Goal: Browse casually: Explore the website without a specific task or goal

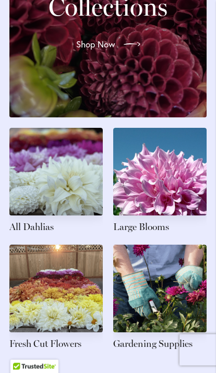
scroll to position [1426, 0]
click at [48, 168] on link at bounding box center [55, 181] width 93 height 107
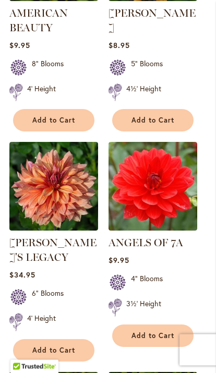
scroll to position [1453, 0]
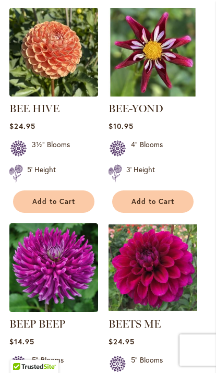
scroll to position [1536, 0]
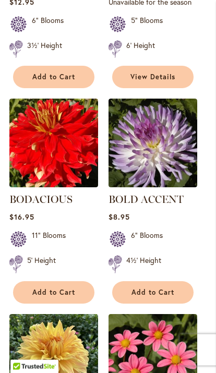
scroll to position [1470, 0]
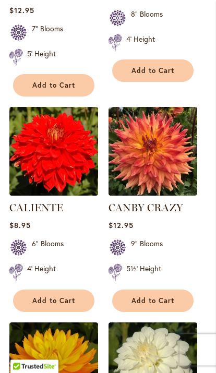
scroll to position [1507, 0]
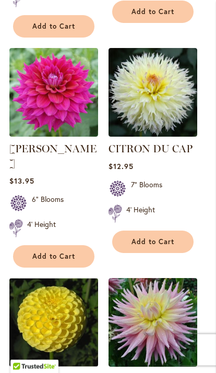
scroll to position [1522, 0]
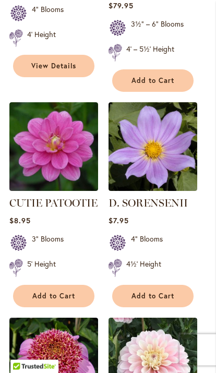
scroll to position [1504, 0]
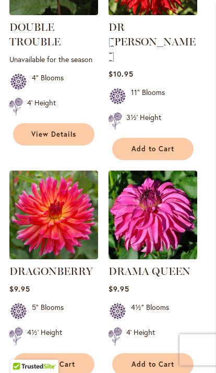
scroll to position [1468, 0]
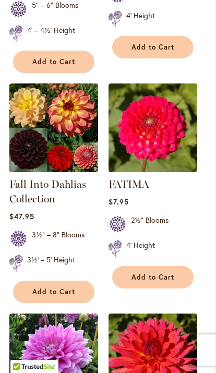
scroll to position [1483, 0]
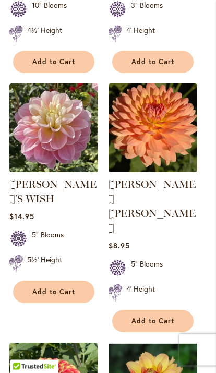
scroll to position [1510, 0]
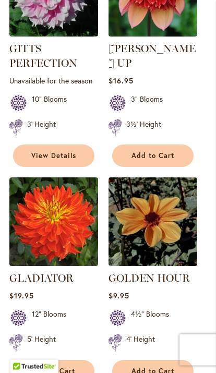
scroll to position [1463, 0]
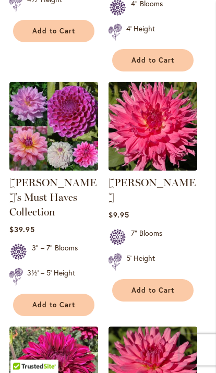
scroll to position [1512, 0]
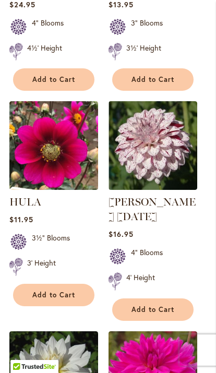
scroll to position [1487, 0]
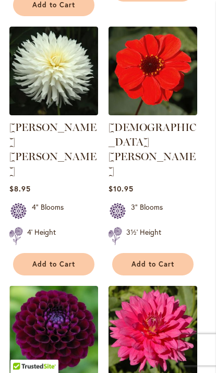
scroll to position [1537, 0]
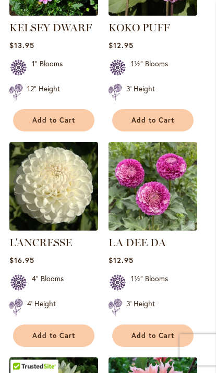
scroll to position [1452, 0]
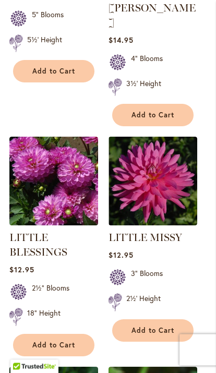
scroll to position [1515, 0]
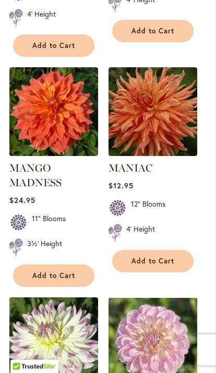
scroll to position [1555, 0]
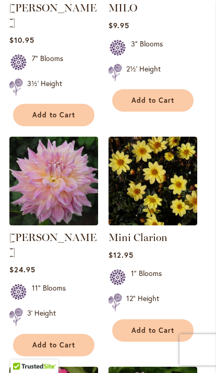
scroll to position [1478, 0]
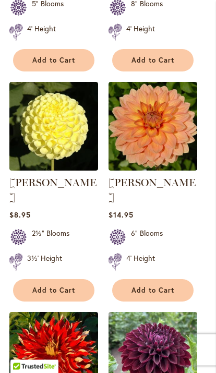
scroll to position [1488, 0]
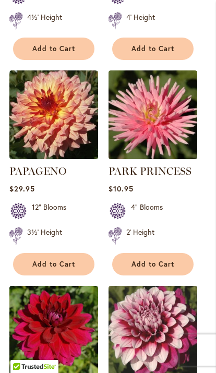
scroll to position [1517, 0]
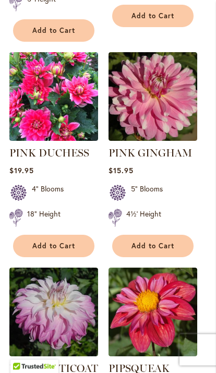
scroll to position [1559, 0]
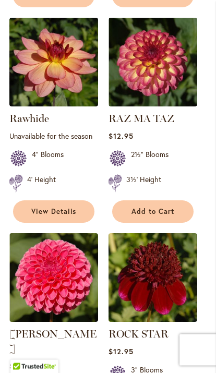
scroll to position [1576, 0]
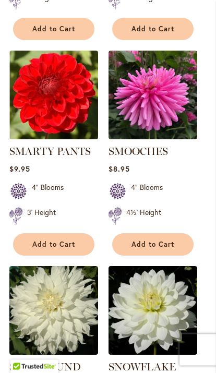
scroll to position [1517, 0]
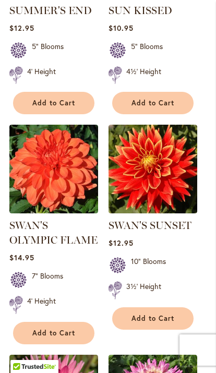
scroll to position [1456, 0]
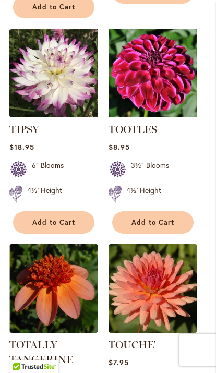
scroll to position [1552, 0]
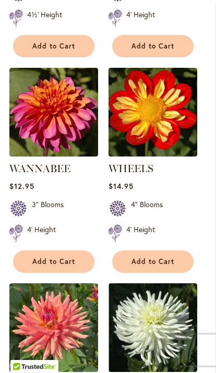
scroll to position [1511, 0]
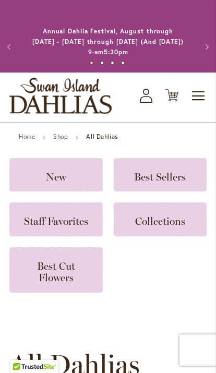
click at [85, 96] on img "store logo" at bounding box center [60, 96] width 102 height 36
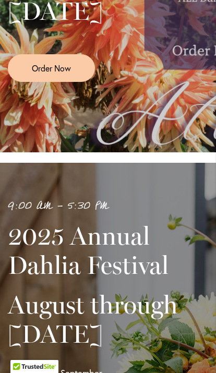
scroll to position [408, 0]
